Goal: Register for event/course

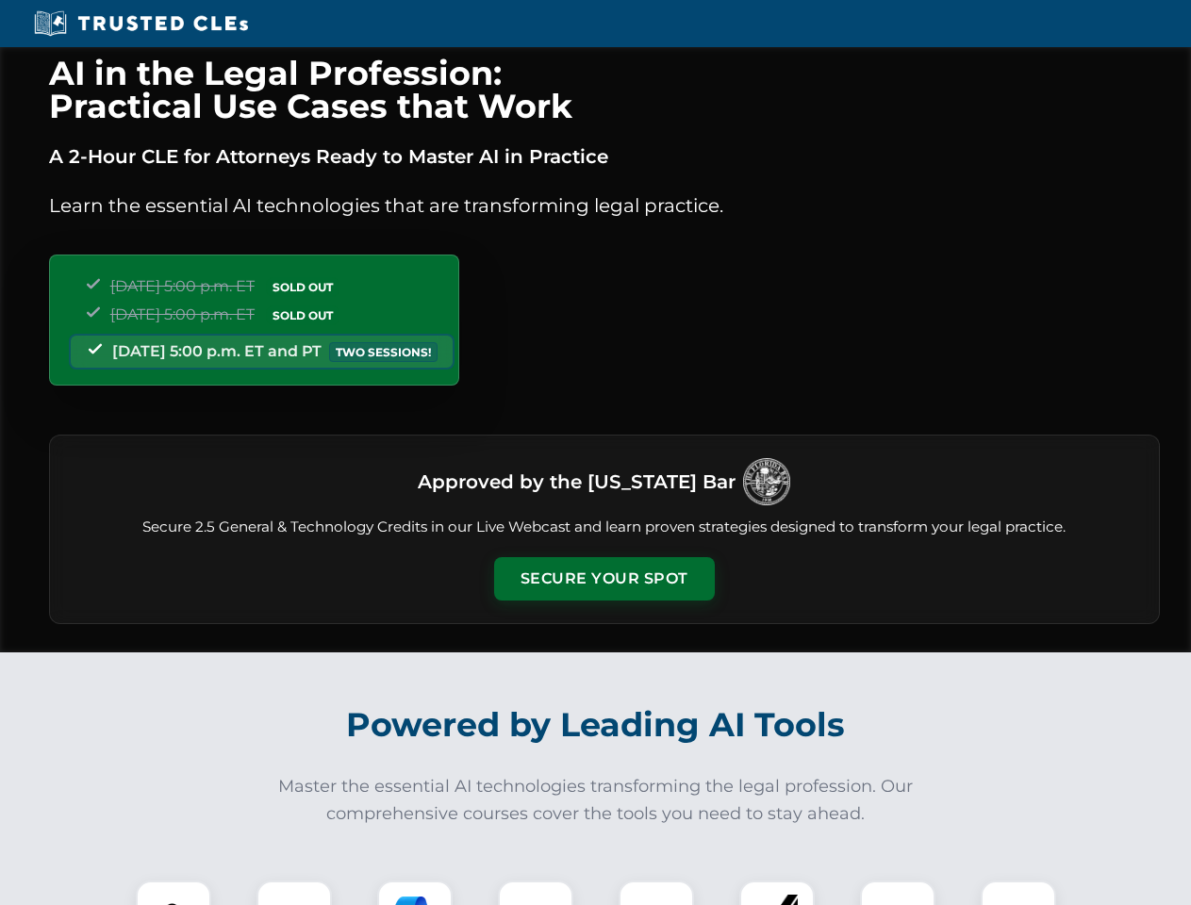
click at [603, 579] on button "Secure Your Spot" at bounding box center [604, 578] width 221 height 43
click at [173, 893] on img at bounding box center [173, 918] width 55 height 55
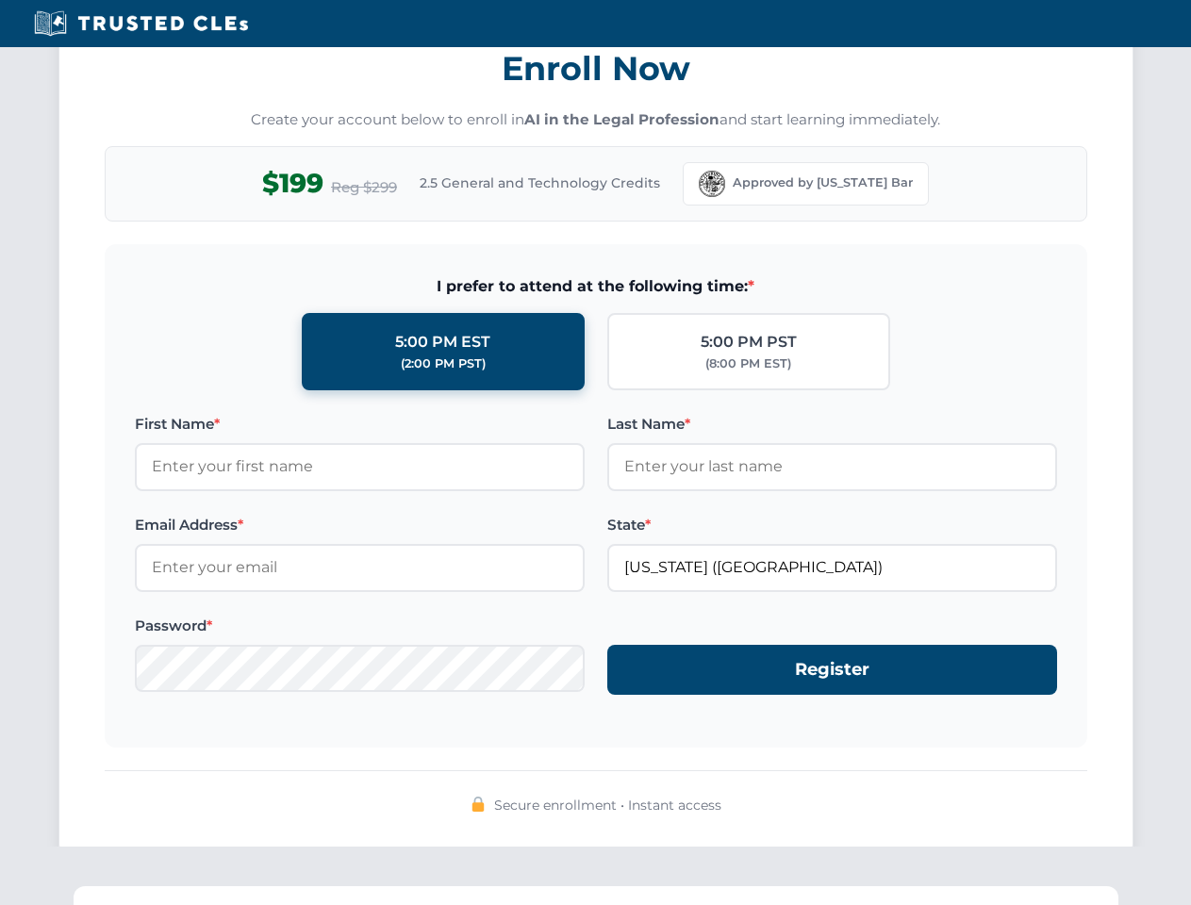
scroll to position [1851, 0]
